Goal: Transaction & Acquisition: Purchase product/service

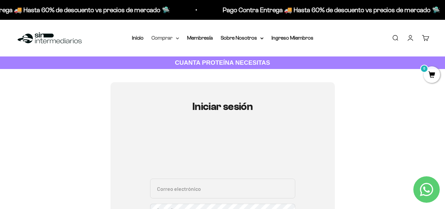
click at [167, 41] on summary "Comprar" at bounding box center [165, 38] width 28 height 9
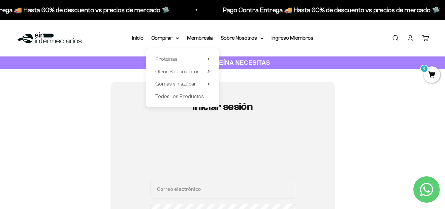
click at [183, 64] on div "Proteínas Ver Todos Whey Iso Vegan" at bounding box center [182, 77] width 73 height 59
click at [184, 62] on summary "Proteínas" at bounding box center [182, 59] width 54 height 9
click at [194, 70] on span "Otros Suplementos" at bounding box center [177, 72] width 44 height 6
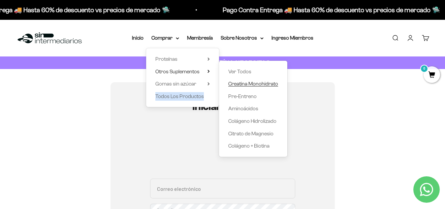
click at [246, 84] on span "Creatina Monohidrato" at bounding box center [253, 84] width 50 height 6
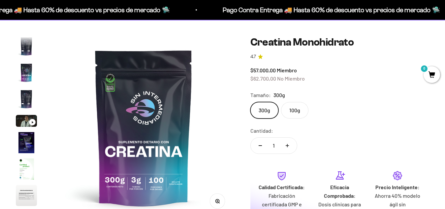
scroll to position [66, 0]
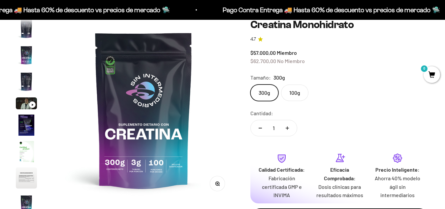
click at [291, 99] on label "100g" at bounding box center [294, 92] width 27 height 16
click at [250, 84] on input "100g" at bounding box center [250, 84] width 0 height 0
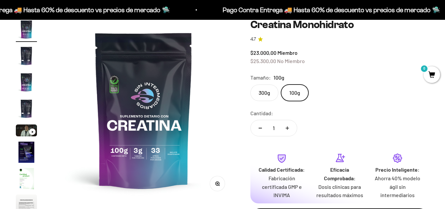
click at [269, 93] on label "300g" at bounding box center [264, 92] width 28 height 16
click at [250, 84] on input "300g" at bounding box center [250, 84] width 0 height 0
radio input "true"
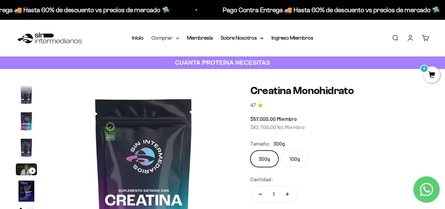
click at [157, 40] on summary "Comprar" at bounding box center [165, 38] width 28 height 9
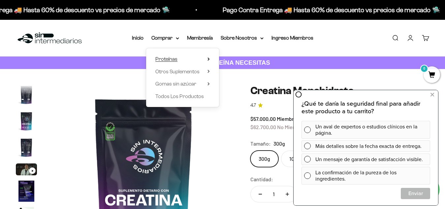
click at [173, 56] on span "Proteínas" at bounding box center [166, 59] width 22 height 9
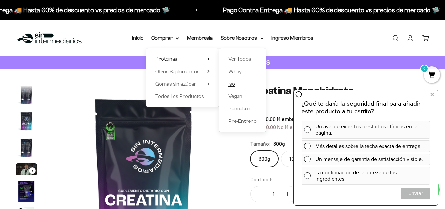
click at [229, 84] on span "Iso" at bounding box center [231, 84] width 7 height 6
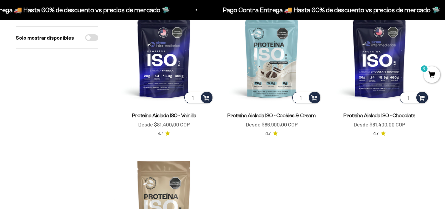
scroll to position [33, 0]
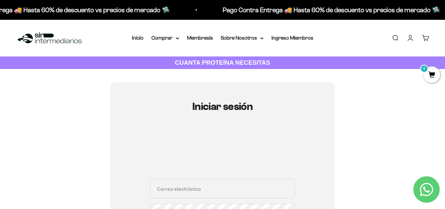
click at [406, 37] on link "Iniciar sesión" at bounding box center [409, 37] width 7 height 7
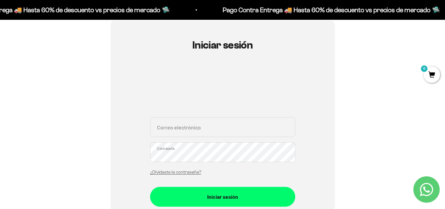
scroll to position [66, 0]
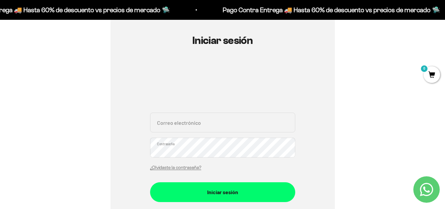
click at [197, 125] on input "Correo electrónico" at bounding box center [222, 122] width 145 height 20
type input "anddres02@gmail.com"
click at [150, 182] on button "Iniciar sesión" at bounding box center [222, 192] width 145 height 20
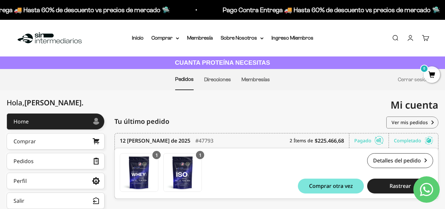
click at [172, 33] on div "Menú Buscar Inicio Comprar Proteínas Ver Todos Whey Iso Vegan Pancakes Pre-Entr…" at bounding box center [222, 38] width 445 height 37
click at [170, 38] on summary "Comprar" at bounding box center [165, 38] width 28 height 9
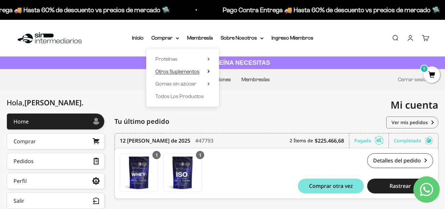
click at [183, 72] on span "Otros Suplementos" at bounding box center [177, 72] width 44 height 6
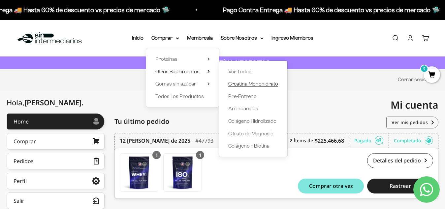
click at [256, 81] on span "Creatina Monohidrato" at bounding box center [253, 84] width 50 height 6
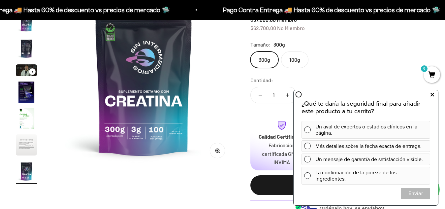
click at [433, 91] on icon at bounding box center [432, 94] width 4 height 9
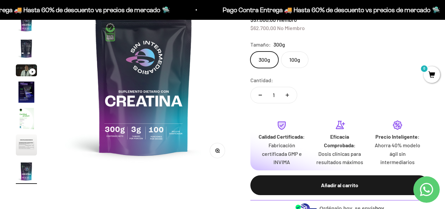
drag, startPoint x: 290, startPoint y: 96, endPoint x: 288, endPoint y: 101, distance: 5.8
click at [289, 97] on button "Aumentar cantidad" at bounding box center [287, 95] width 19 height 16
click at [289, 98] on button "Aumentar cantidad" at bounding box center [287, 95] width 19 height 16
type input "4"
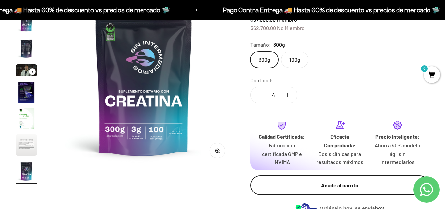
click at [331, 189] on button "Añadir al carrito" at bounding box center [339, 185] width 179 height 20
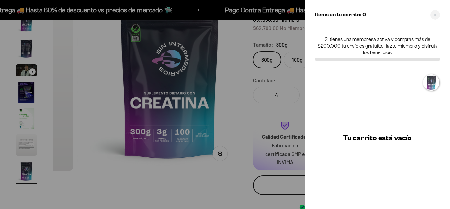
scroll to position [0, 1509]
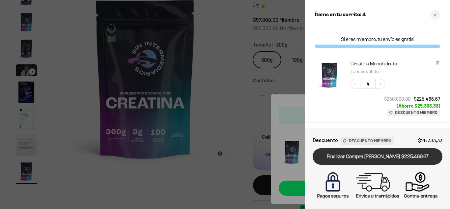
click at [398, 156] on link "Finalizar Compra [PERSON_NAME] $225.466,67" at bounding box center [378, 156] width 130 height 17
